Goal: Find specific page/section: Find specific page/section

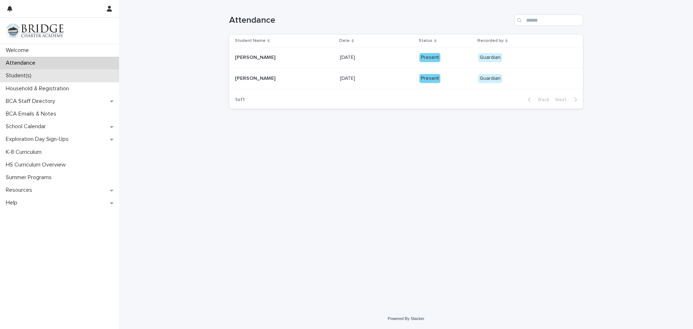
click at [26, 77] on p "Student(s)" at bounding box center [20, 75] width 34 height 7
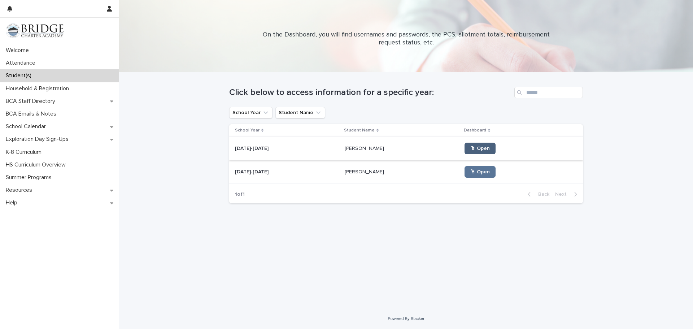
click at [470, 151] on span "🖱 Open" at bounding box center [479, 148] width 19 height 5
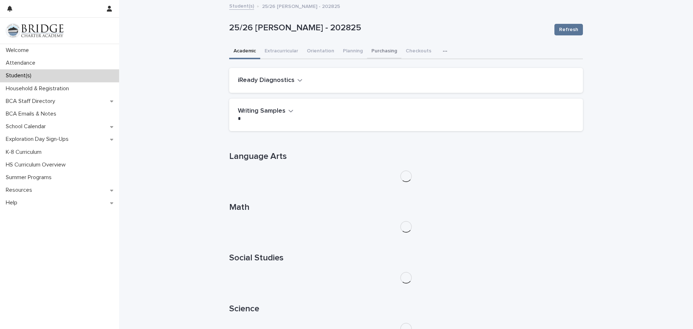
click at [379, 51] on button "Purchasing" at bounding box center [384, 51] width 34 height 15
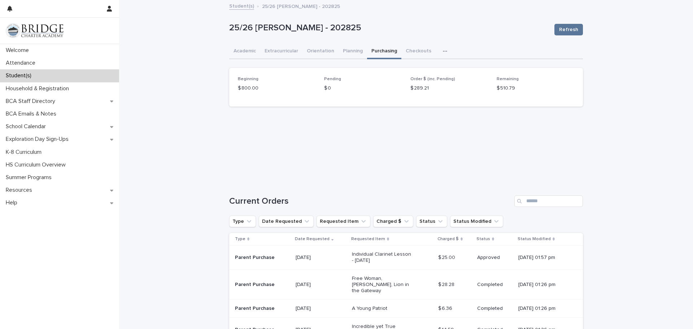
click at [443, 51] on icon "button" at bounding box center [445, 51] width 4 height 1
click at [413, 80] on span "General" at bounding box center [411, 80] width 19 height 5
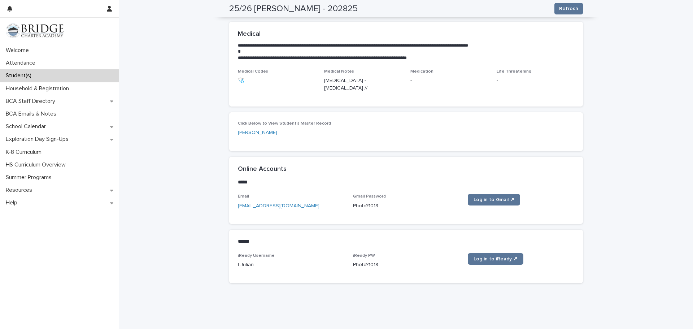
scroll to position [226, 0]
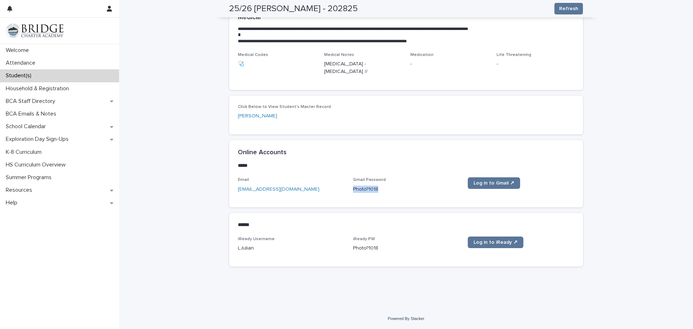
drag, startPoint x: 376, startPoint y: 189, endPoint x: 351, endPoint y: 189, distance: 24.2
click at [353, 189] on p "Photo?1018" at bounding box center [406, 190] width 107 height 8
copy p "Photo?1018"
click at [191, 179] on div "**********" at bounding box center [406, 42] width 574 height 534
click at [199, 169] on div "**********" at bounding box center [406, 42] width 574 height 534
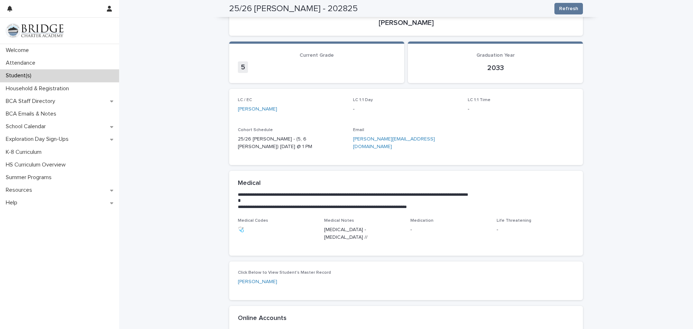
scroll to position [0, 0]
